Goal: Find specific page/section: Find specific page/section

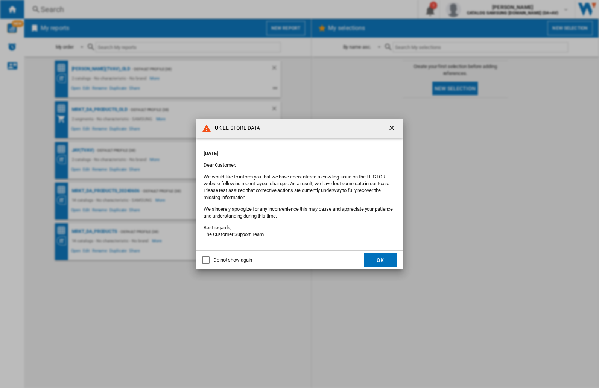
click at [476, 9] on div "UK EE STORE DATA [DATE] Dear Customer, We would like to inform you that we have…" at bounding box center [299, 194] width 599 height 388
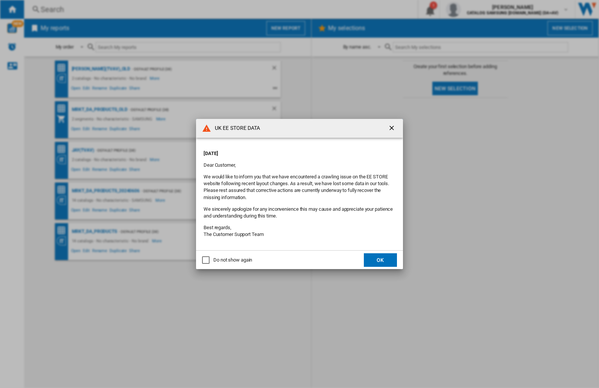
click at [476, 9] on div "UK EE STORE DATA [DATE] Dear Customer, We would like to inform you that we have…" at bounding box center [299, 194] width 599 height 388
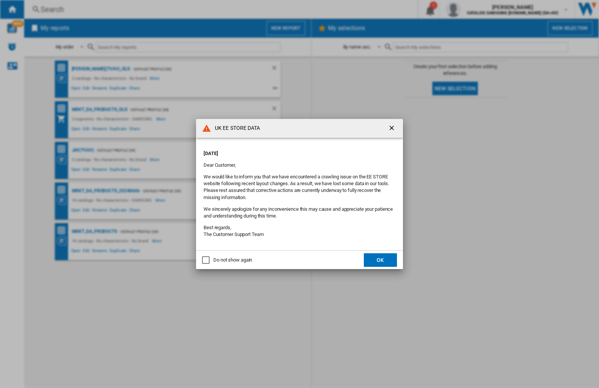
click at [476, 9] on div "UK EE STORE DATA [DATE] Dear Customer, We would like to inform you that we have…" at bounding box center [299, 194] width 599 height 388
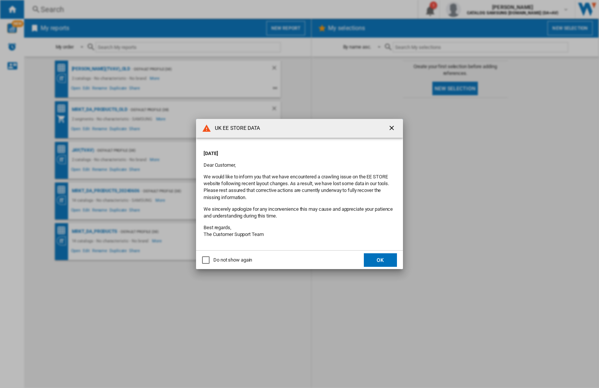
click at [476, 9] on div "UK EE STORE DATA [DATE] Dear Customer, We would like to inform you that we have…" at bounding box center [299, 194] width 599 height 388
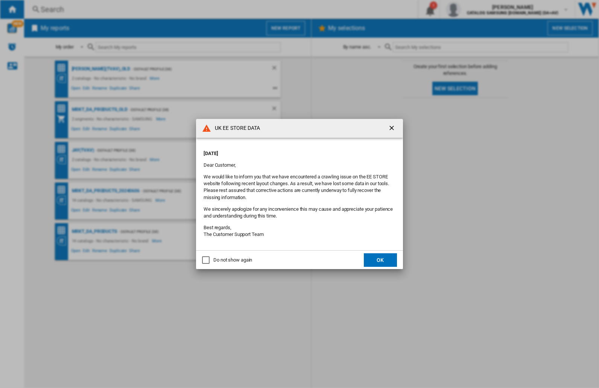
click at [476, 9] on div "UK EE STORE DATA [DATE] Dear Customer, We would like to inform you that we have…" at bounding box center [299, 194] width 599 height 388
